Goal: Task Accomplishment & Management: Manage account settings

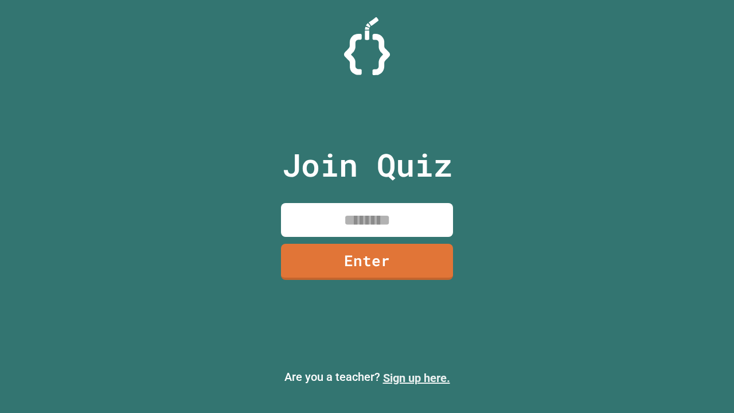
click at [416, 378] on link "Sign up here." at bounding box center [416, 378] width 67 height 14
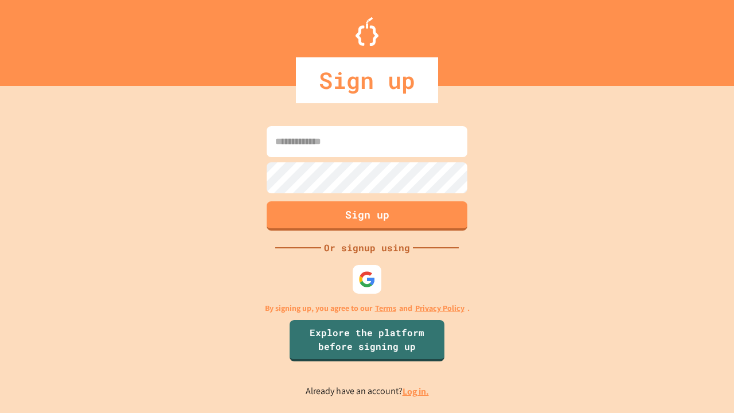
click at [416, 391] on link "Log in." at bounding box center [415, 391] width 26 height 12
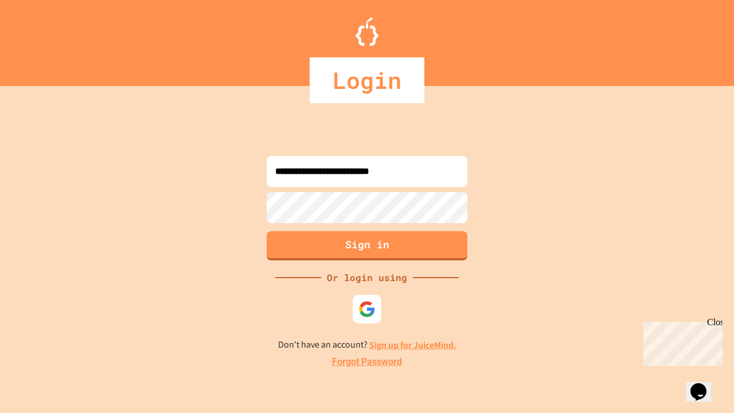
type input "**********"
